Goal: Transaction & Acquisition: Purchase product/service

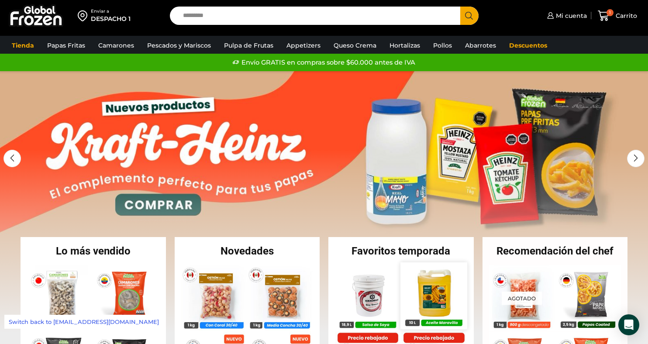
click at [418, 292] on img at bounding box center [434, 296] width 66 height 66
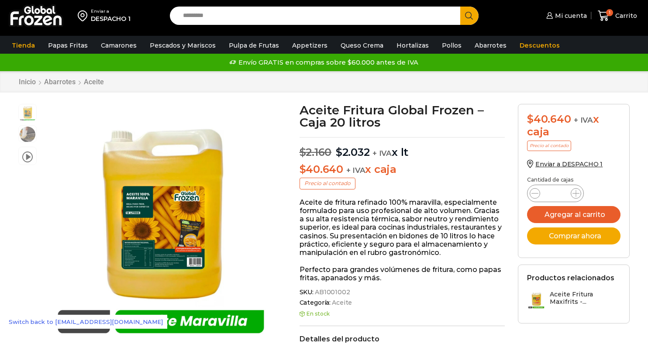
scroll to position [0, 0]
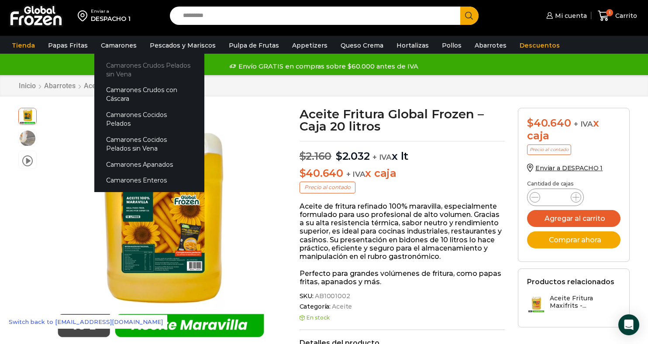
click at [110, 66] on link "Camarones Crudos Pelados sin Vena" at bounding box center [149, 69] width 110 height 25
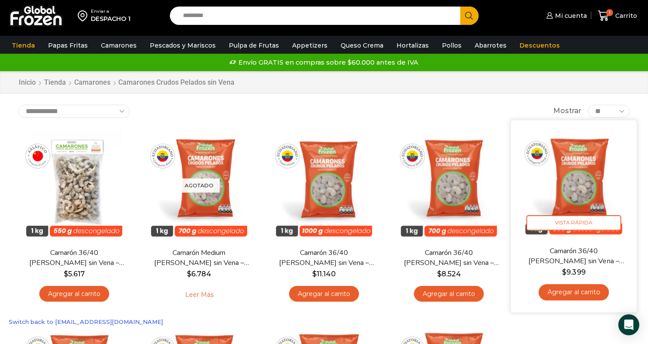
click at [567, 183] on img at bounding box center [574, 183] width 113 height 113
